Goal: Browse casually: Explore the website without a specific task or goal

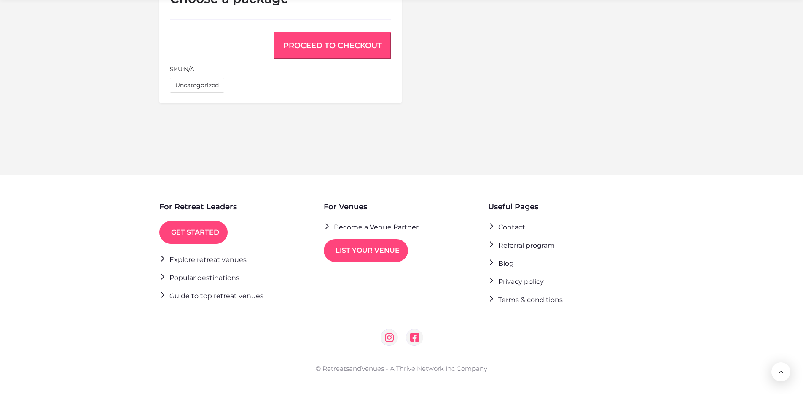
scroll to position [457, 0]
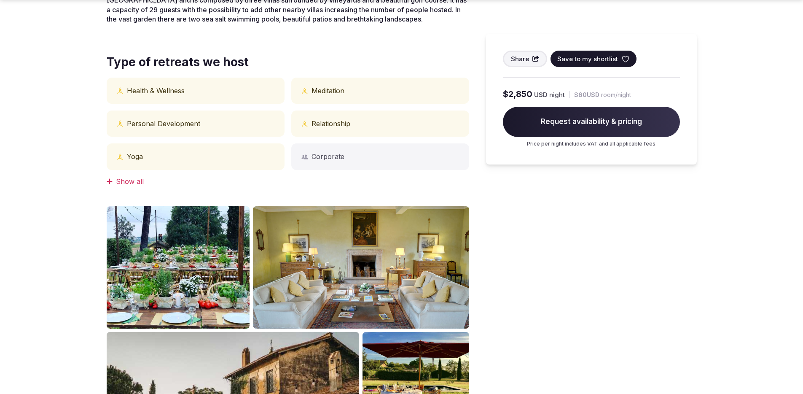
scroll to position [377, 0]
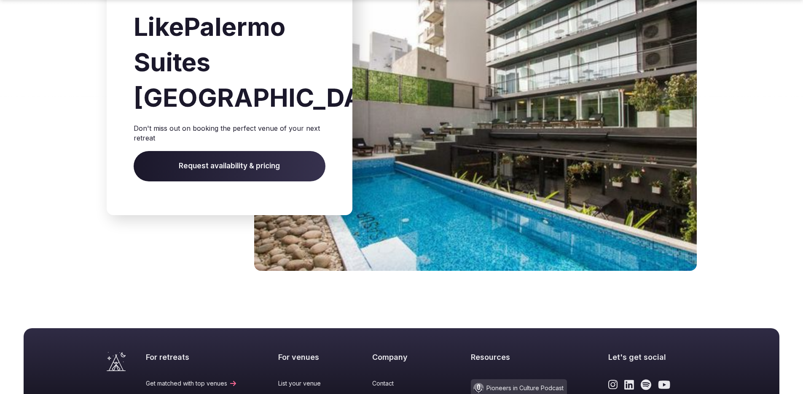
scroll to position [2318, 0]
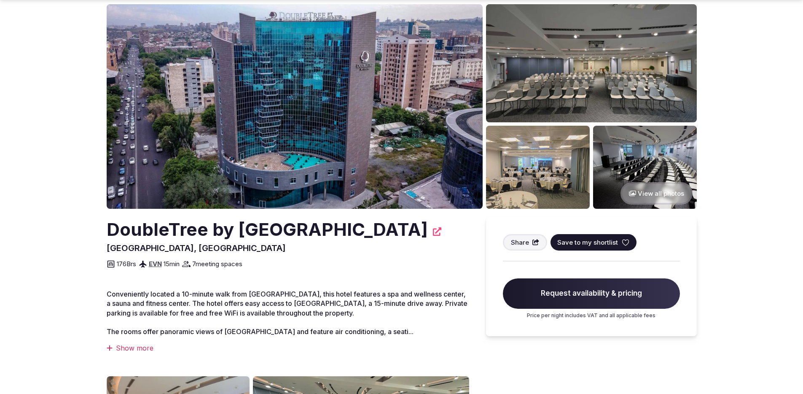
scroll to position [54, 0]
